Goal: Information Seeking & Learning: Find specific page/section

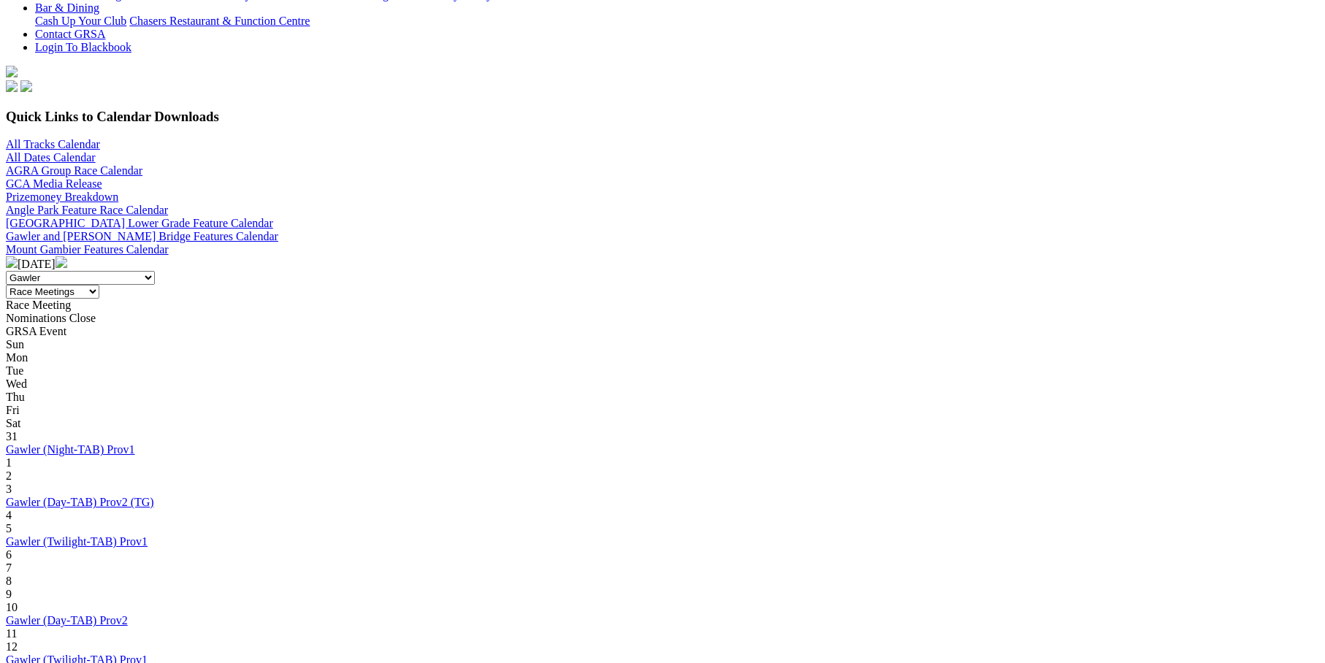
scroll to position [365, 0]
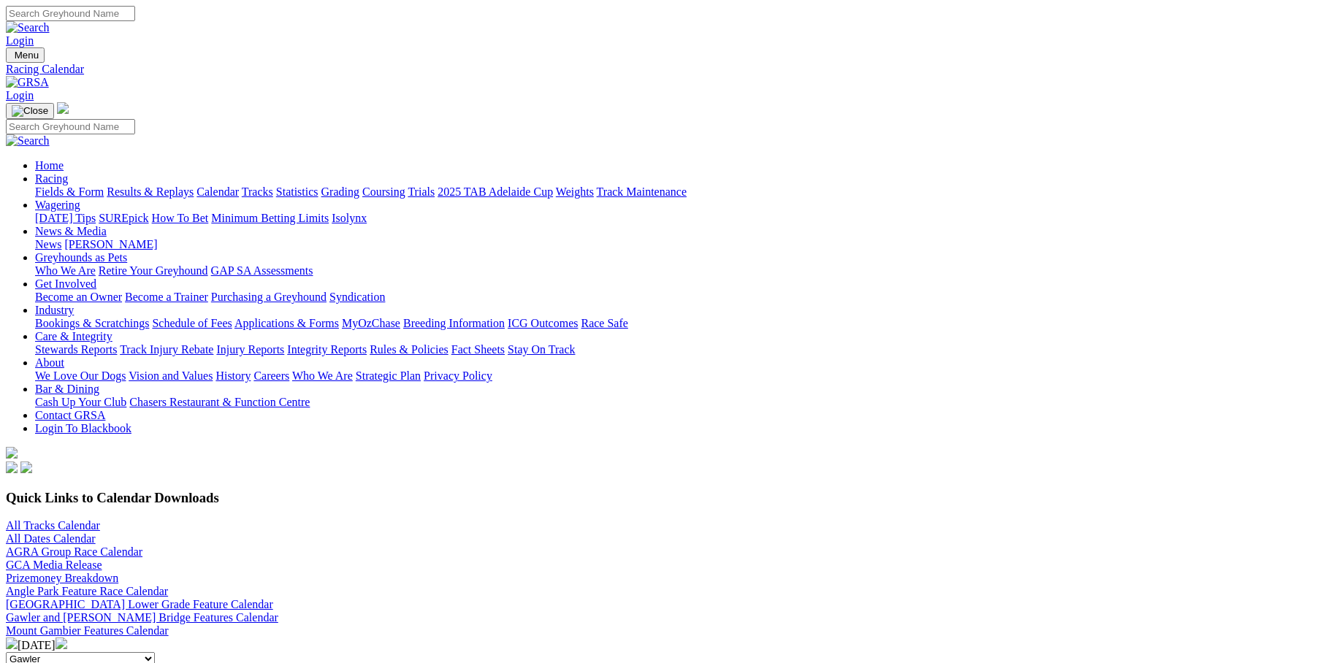
click at [67, 637] on img at bounding box center [61, 643] width 12 height 12
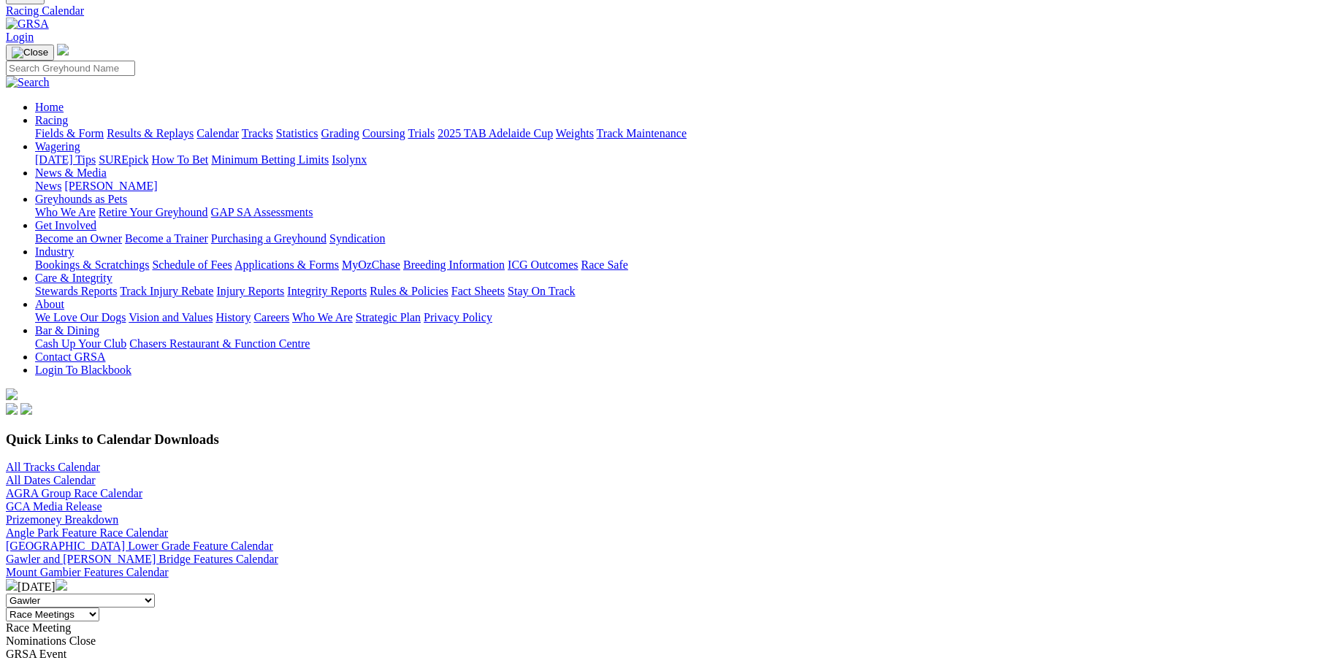
scroll to position [292, 0]
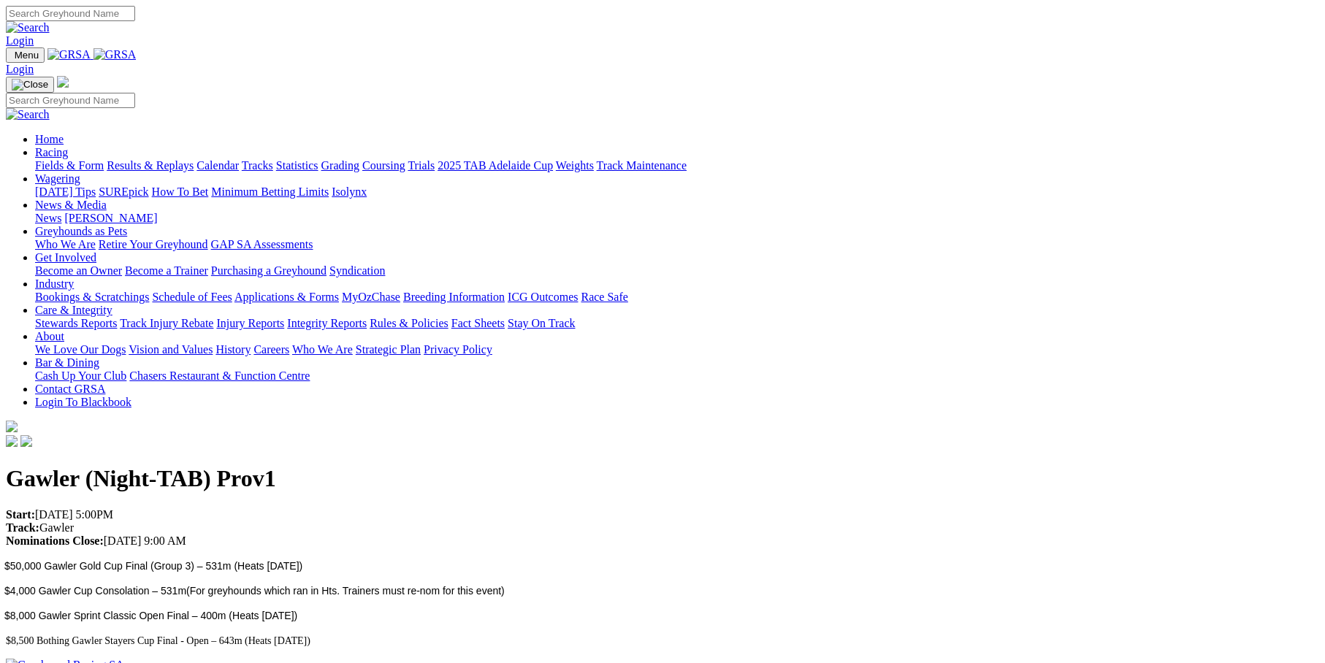
click at [126, 369] on link "Cash Up Your Club" at bounding box center [80, 375] width 91 height 12
